Goal: Entertainment & Leisure: Consume media (video, audio)

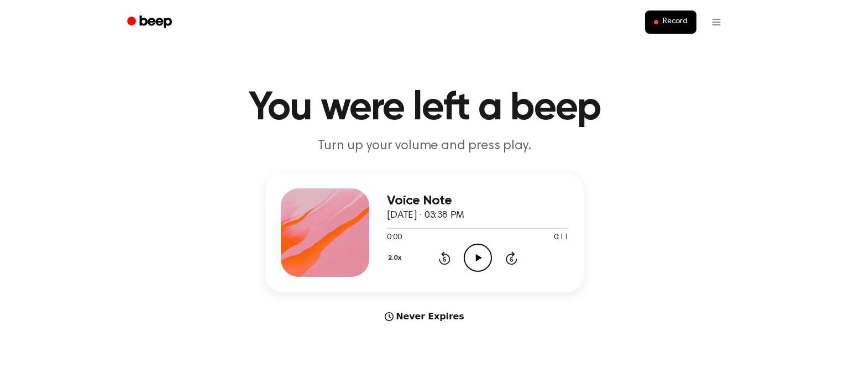
click at [479, 270] on icon "Play Audio" at bounding box center [478, 258] width 28 height 28
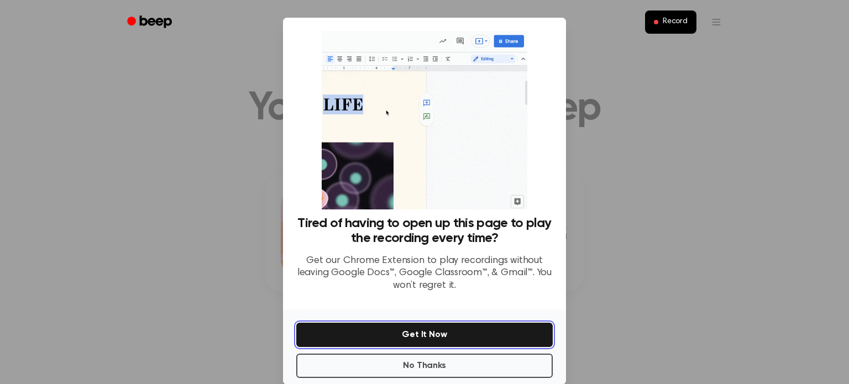
click at [533, 333] on button "Get It Now" at bounding box center [424, 335] width 256 height 24
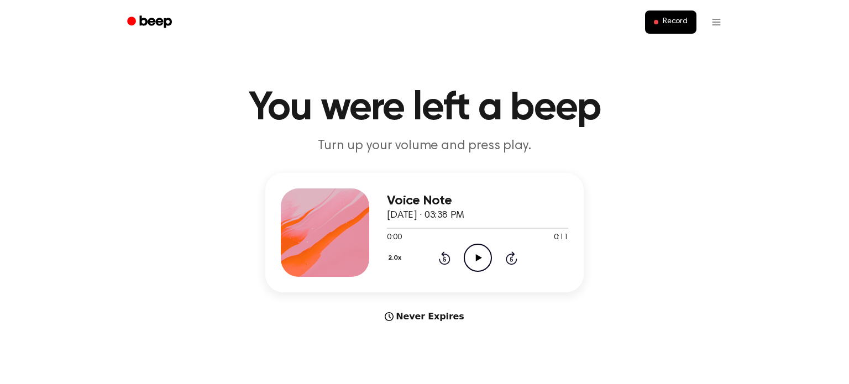
click at [472, 266] on icon "Play Audio" at bounding box center [478, 258] width 28 height 28
click at [467, 266] on circle at bounding box center [477, 257] width 27 height 27
click at [473, 246] on icon "Play Audio" at bounding box center [478, 258] width 28 height 28
click at [479, 256] on icon "Play Audio" at bounding box center [478, 258] width 28 height 28
click at [486, 265] on icon "Play Audio" at bounding box center [478, 258] width 28 height 28
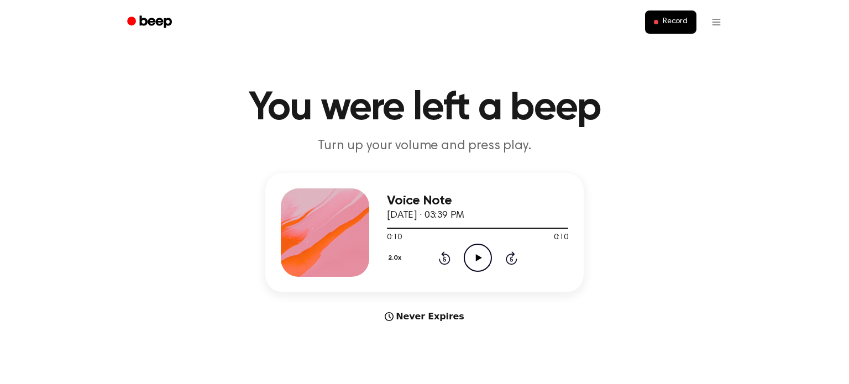
click at [478, 261] on icon "Play Audio" at bounding box center [478, 258] width 28 height 28
